Goal: Transaction & Acquisition: Book appointment/travel/reservation

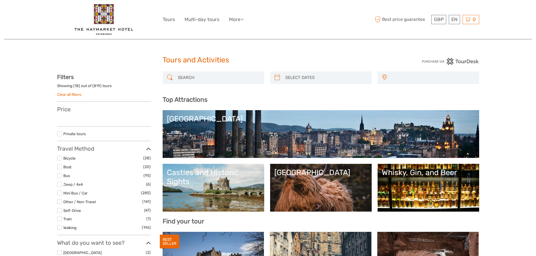
select select
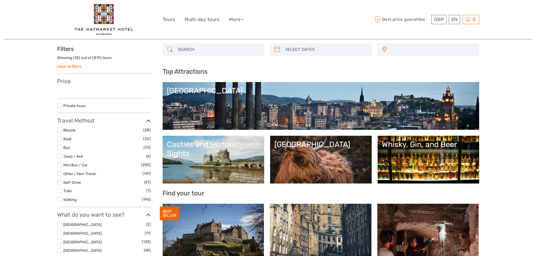
select select
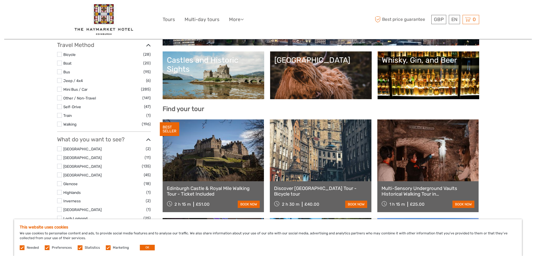
scroll to position [0, 0]
drag, startPoint x: 46, startPoint y: 249, endPoint x: 49, endPoint y: 248, distance: 2.8
click at [46, 249] on label at bounding box center [47, 248] width 5 height 5
click at [0, 0] on input "checkbox" at bounding box center [0, 0] width 0 height 0
click at [80, 247] on label at bounding box center [80, 248] width 5 height 5
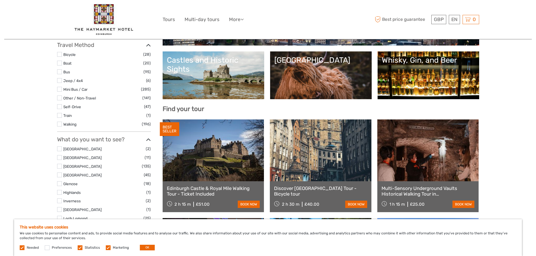
click at [0, 0] on input "checkbox" at bounding box center [0, 0] width 0 height 0
click at [106, 249] on label at bounding box center [108, 248] width 5 height 5
click at [0, 0] on input "checkbox" at bounding box center [0, 0] width 0 height 0
click at [145, 249] on button "OK" at bounding box center [147, 248] width 15 height 6
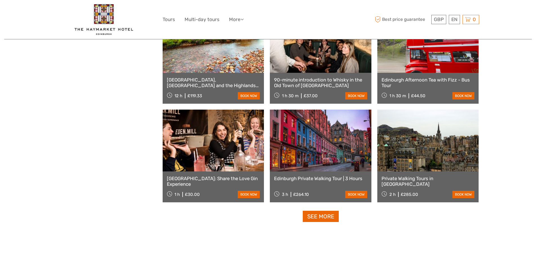
scroll to position [657, 0]
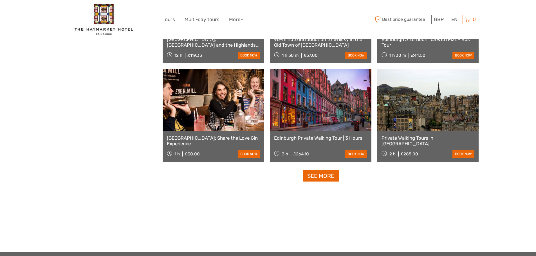
drag, startPoint x: 332, startPoint y: 177, endPoint x: 336, endPoint y: 176, distance: 4.4
click at [332, 177] on link "See more" at bounding box center [321, 177] width 36 height 12
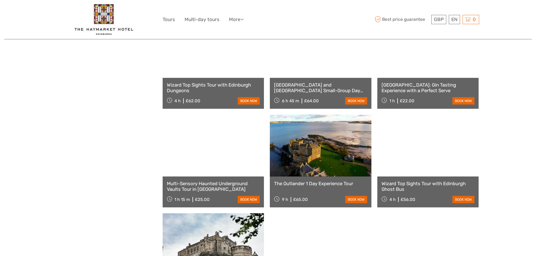
scroll to position [685, 0]
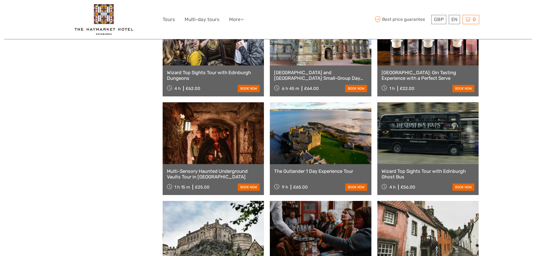
click at [333, 126] on link at bounding box center [321, 133] width 102 height 62
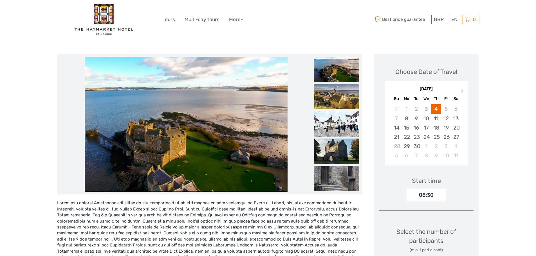
click at [349, 107] on img at bounding box center [336, 96] width 45 height 25
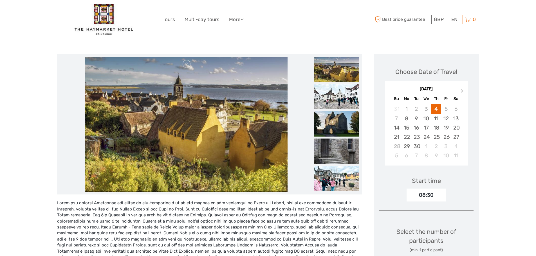
click at [344, 122] on img at bounding box center [336, 123] width 45 height 25
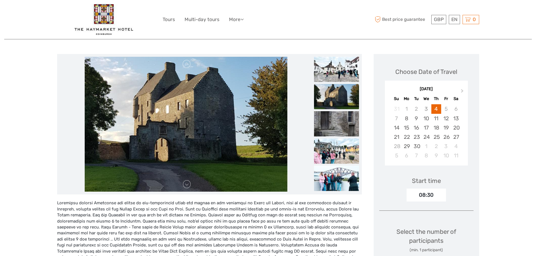
click at [339, 139] on img at bounding box center [336, 151] width 45 height 25
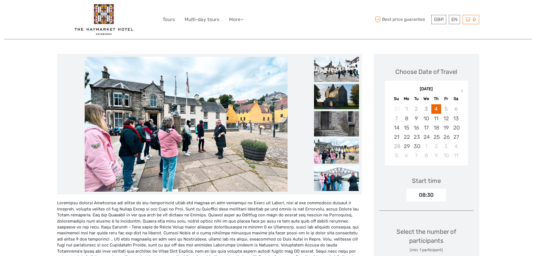
click at [332, 159] on img at bounding box center [336, 151] width 45 height 25
click at [325, 178] on img at bounding box center [336, 178] width 45 height 25
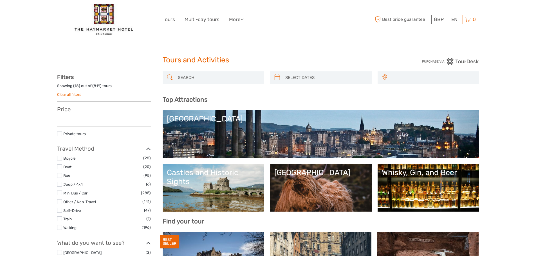
select select
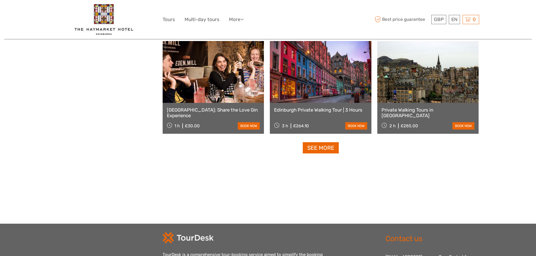
select select
click at [316, 150] on link "See more" at bounding box center [321, 148] width 36 height 12
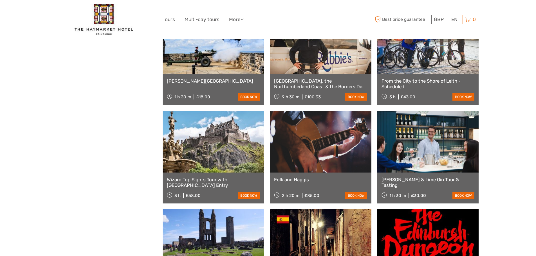
scroll to position [1001, 0]
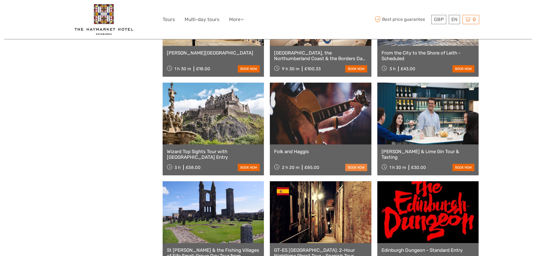
click at [348, 167] on link "book now" at bounding box center [356, 167] width 22 height 7
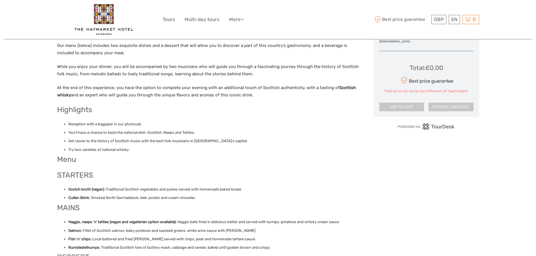
scroll to position [338, 0]
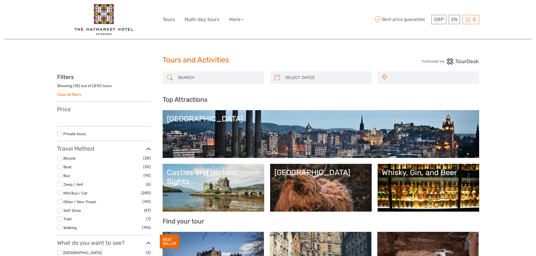
select select
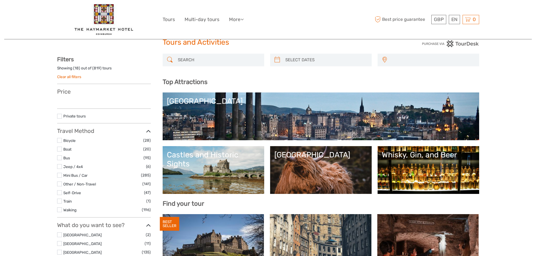
select select
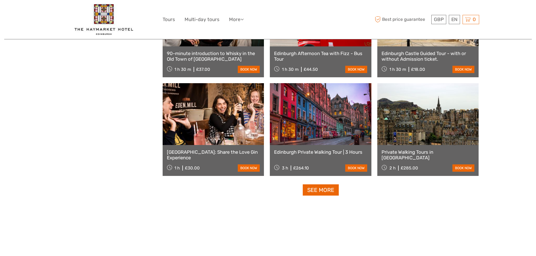
scroll to position [646, 0]
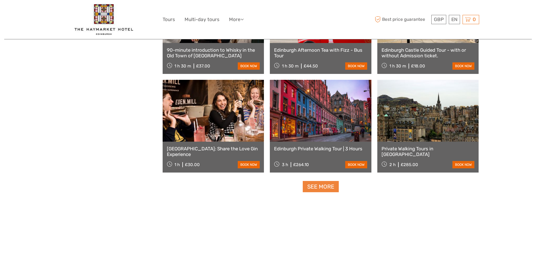
click at [313, 188] on link "See more" at bounding box center [321, 187] width 36 height 12
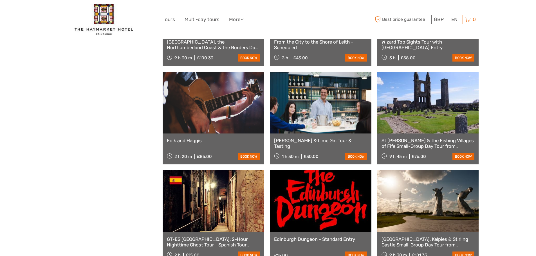
scroll to position [1087, 0]
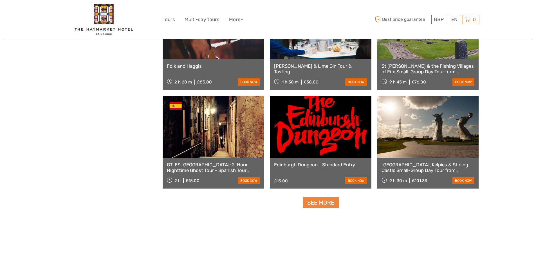
click at [331, 205] on link "See more" at bounding box center [321, 203] width 36 height 12
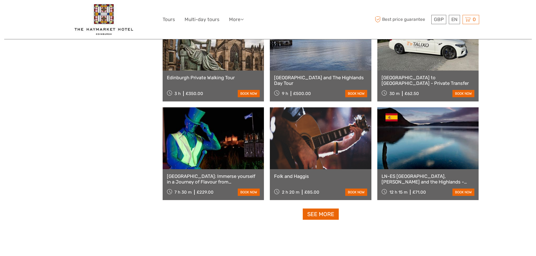
scroll to position [1678, 0]
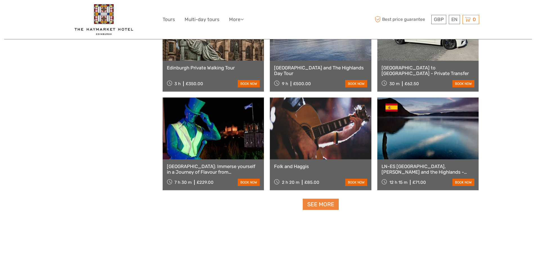
click at [311, 204] on link "See more" at bounding box center [321, 205] width 36 height 12
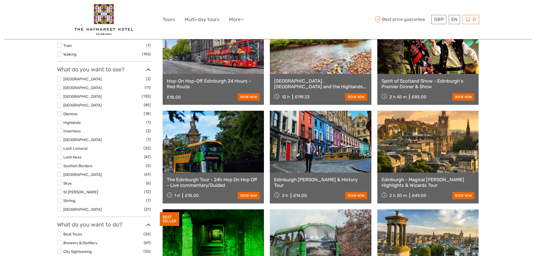
scroll to position [169, 0]
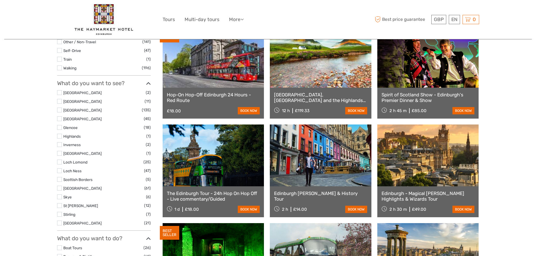
click at [60, 135] on label at bounding box center [59, 136] width 5 height 5
click at [0, 0] on input "checkbox" at bounding box center [0, 0] width 0 height 0
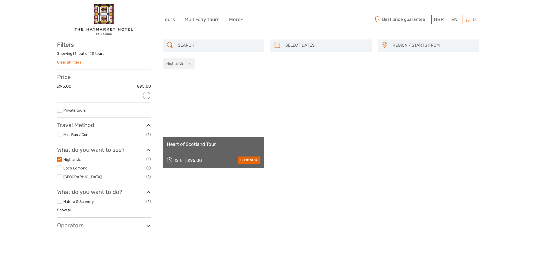
scroll to position [32, 0]
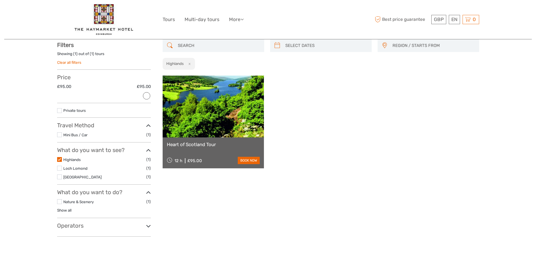
click at [59, 159] on label at bounding box center [59, 159] width 5 height 5
click at [0, 0] on input "checkbox" at bounding box center [0, 0] width 0 height 0
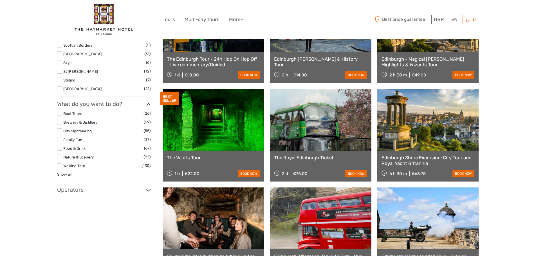
scroll to position [341, 0]
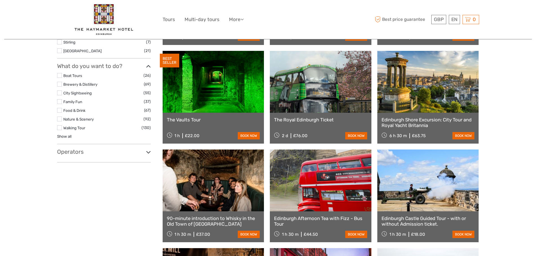
click at [62, 153] on h3 "Operators" at bounding box center [104, 152] width 94 height 7
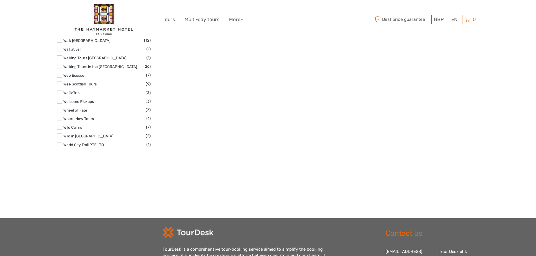
scroll to position [1972, 0]
